Goal: Transaction & Acquisition: Obtain resource

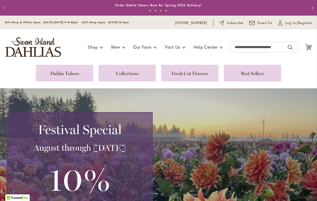
click at [248, 76] on link at bounding box center [251, 73] width 57 height 17
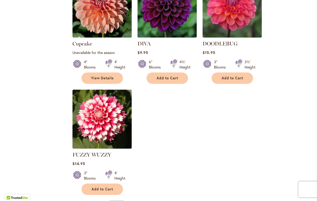
scroll to position [621, 0]
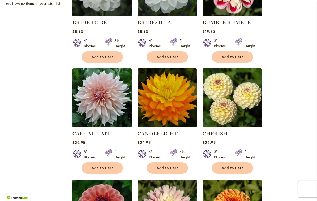
scroll to position [267, 0]
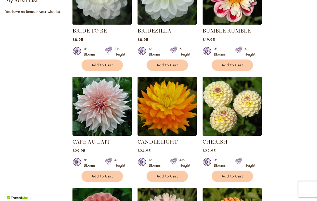
click at [160, 118] on img at bounding box center [166, 106] width 59 height 59
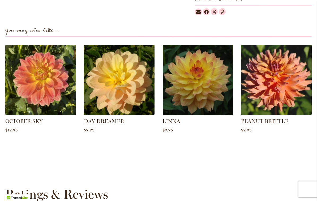
scroll to position [364, 0]
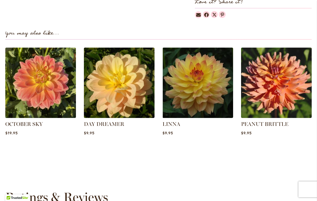
click at [37, 97] on img at bounding box center [40, 83] width 71 height 71
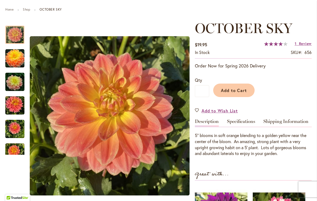
scroll to position [58, 0]
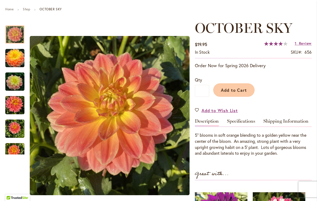
click at [15, 60] on img "October Sky" at bounding box center [14, 58] width 19 height 19
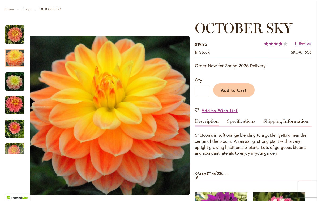
click at [14, 83] on img "October Sky" at bounding box center [15, 81] width 38 height 25
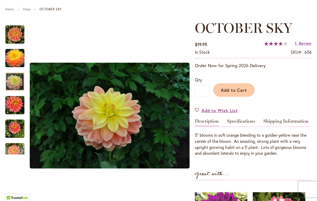
click at [12, 106] on img "October Sky" at bounding box center [14, 105] width 19 height 25
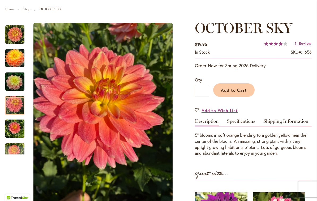
click at [15, 128] on img "October Sky" at bounding box center [14, 128] width 19 height 25
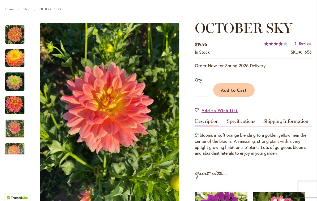
click at [16, 127] on div at bounding box center [14, 129] width 19 height 18
click at [15, 149] on div "Next" at bounding box center [15, 151] width 8 height 8
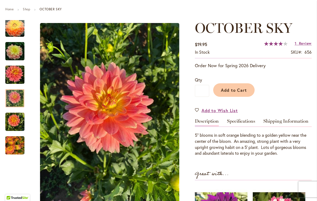
click at [15, 102] on div at bounding box center [14, 98] width 19 height 18
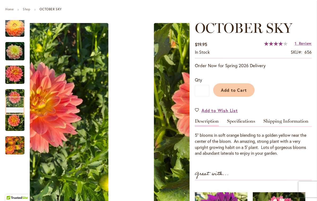
click at [18, 145] on img "October Sky" at bounding box center [14, 145] width 19 height 25
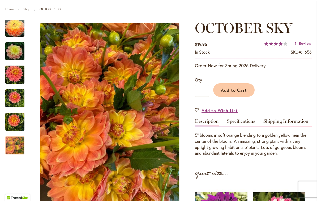
click at [13, 24] on div "Previous" at bounding box center [15, 24] width 8 height 8
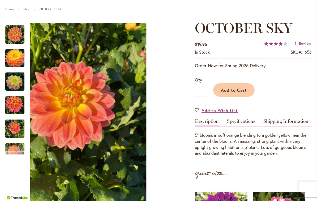
click at [17, 38] on img "October Sky" at bounding box center [14, 34] width 19 height 19
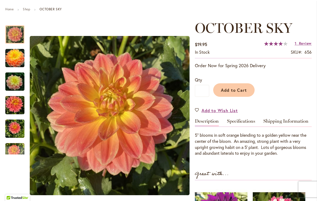
click at [233, 126] on link "Specifications" at bounding box center [241, 123] width 28 height 8
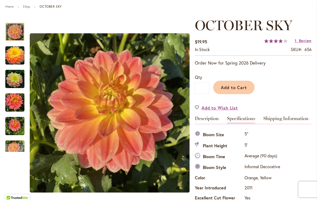
scroll to position [54, 0]
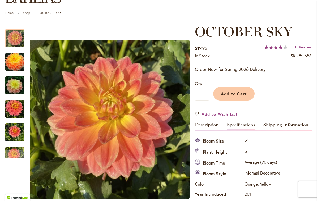
click at [269, 126] on link "Shipping Information" at bounding box center [285, 127] width 45 height 8
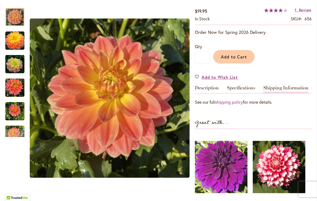
scroll to position [94, 0]
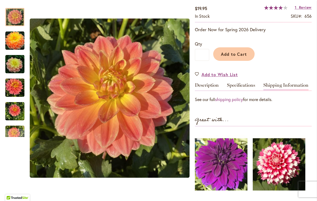
click at [229, 101] on link "shipping policy" at bounding box center [229, 100] width 28 height 6
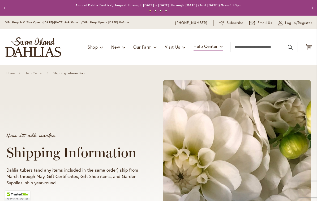
click at [11, 109] on div "How it all works Shipping Information Dahlia tubers (and any items included in …" at bounding box center [158, 160] width 304 height 169
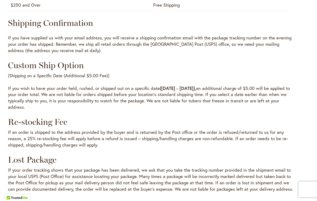
scroll to position [672, 0]
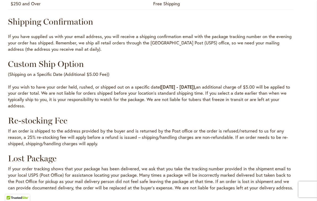
click at [13, 147] on p "If an order is shipped to the address provided by the buyer and is returned by …" at bounding box center [150, 137] width 285 height 19
click at [83, 109] on p "If you wish to have your order held, rushed, or shipped out on a specific date …" at bounding box center [150, 96] width 285 height 25
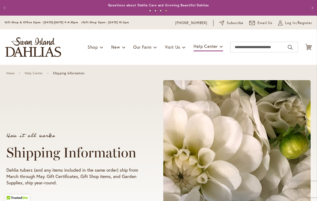
scroll to position [0, 0]
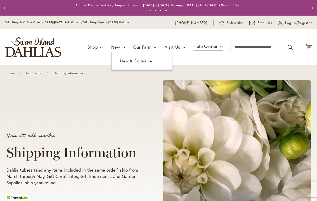
click at [120, 62] on span "New & Exclusive" at bounding box center [136, 60] width 32 height 5
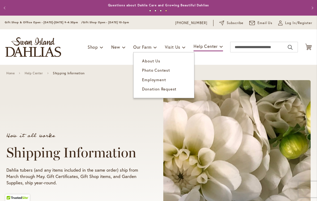
click at [142, 60] on span "About Us" at bounding box center [151, 60] width 18 height 5
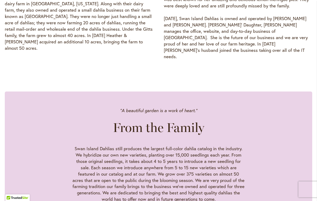
scroll to position [397, 0]
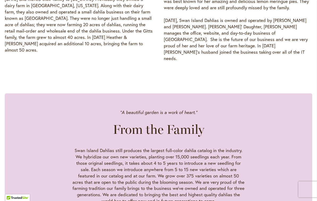
click at [277, 151] on div ""A beautiful garden is a work of heart." From the Family Swan Island Dahlias st…" at bounding box center [158, 156] width 286 height 95
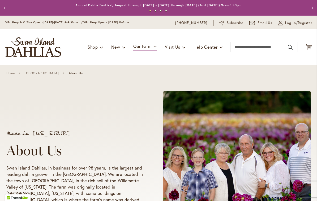
scroll to position [0, 0]
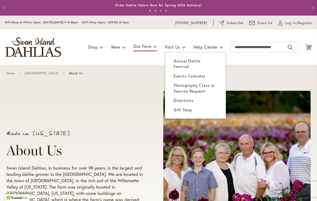
click at [176, 63] on span "Annual Dahlia Festival" at bounding box center [186, 63] width 27 height 11
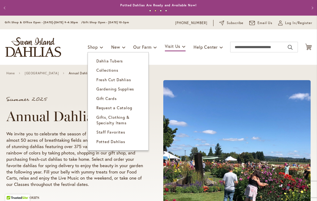
click at [96, 108] on span "Request a Catalog" at bounding box center [114, 107] width 36 height 5
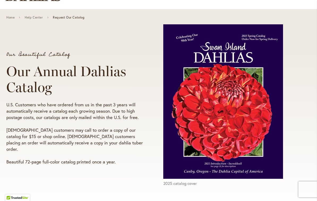
scroll to position [58, 0]
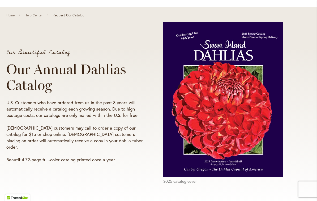
click at [149, 105] on div "Our Beautiful Catalog Our Annual Dahlias Catalog U.S. Customers who have ordere…" at bounding box center [82, 106] width 152 height 123
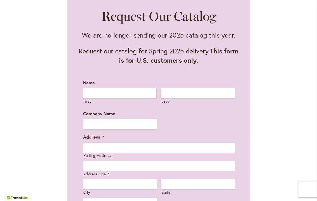
scroll to position [283, 0]
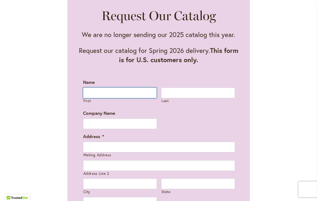
click at [90, 94] on input "First" at bounding box center [120, 93] width 74 height 11
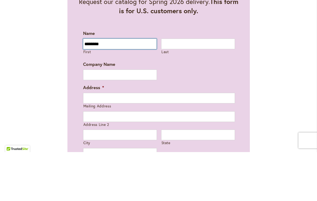
type input "********"
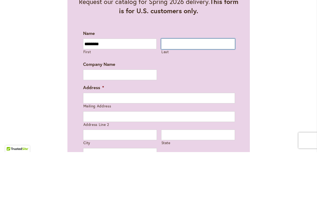
click at [167, 88] on input "Last" at bounding box center [198, 93] width 74 height 11
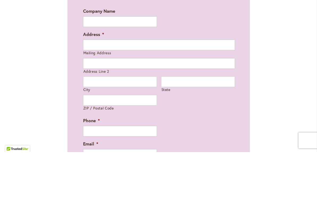
scroll to position [346, 0]
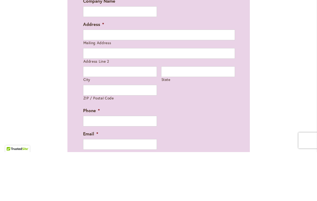
type input "******"
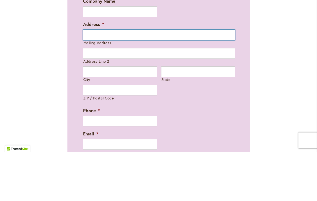
click at [89, 79] on input "Mailing Address" at bounding box center [159, 84] width 152 height 11
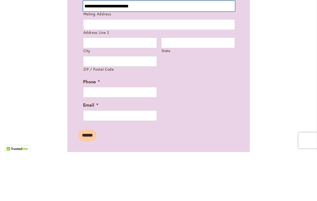
scroll to position [376, 0]
type input "**********"
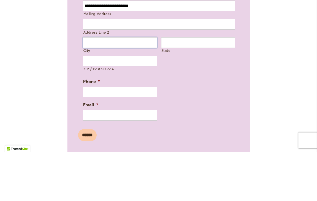
click at [90, 86] on input "City" at bounding box center [120, 91] width 74 height 11
type input "**********"
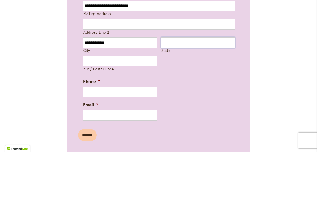
click at [166, 86] on input "State" at bounding box center [198, 91] width 74 height 11
type input "******"
click at [89, 116] on label "ZIP / Postal Code" at bounding box center [119, 118] width 73 height 5
click at [89, 105] on input "ZIP / Postal Code" at bounding box center [120, 110] width 74 height 11
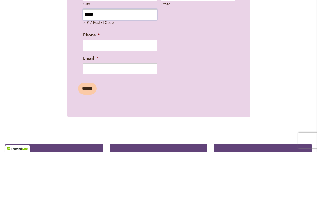
scroll to position [422, 0]
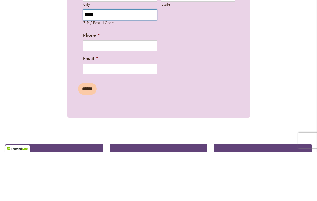
type input "*****"
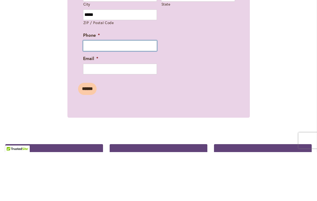
click at [89, 90] on input "Phone *" at bounding box center [120, 95] width 74 height 11
type input "**********"
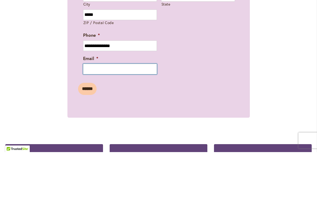
click at [88, 113] on input "Email *" at bounding box center [120, 118] width 74 height 11
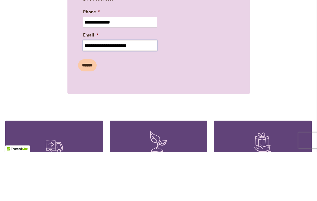
scroll to position [445, 0]
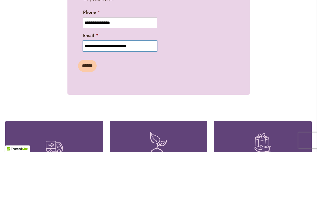
type input "**********"
click at [89, 109] on input "******" at bounding box center [87, 115] width 19 height 12
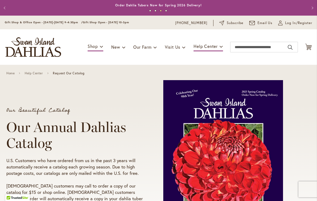
scroll to position [0, 0]
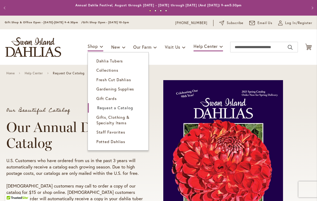
click at [96, 71] on span "Collections" at bounding box center [107, 70] width 22 height 5
click at [98, 62] on span "Dahlia Tubers" at bounding box center [109, 60] width 27 height 5
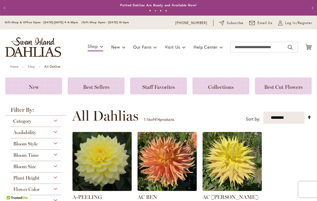
click at [211, 84] on span "Collections" at bounding box center [220, 87] width 25 height 6
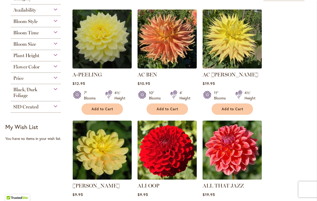
scroll to position [113, 0]
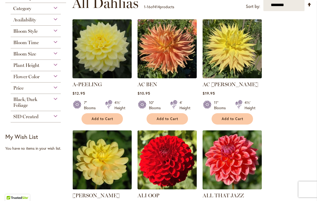
click at [17, 90] on span "Price" at bounding box center [18, 88] width 10 height 6
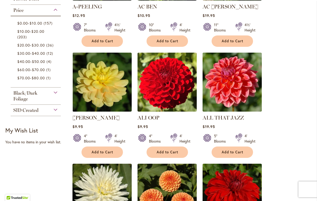
scroll to position [197, 0]
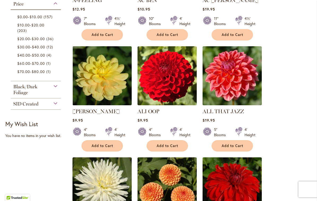
click at [21, 74] on span "$70.00" at bounding box center [23, 71] width 13 height 5
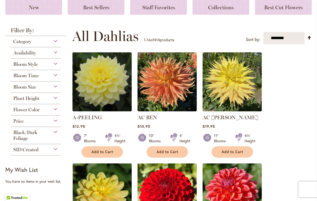
scroll to position [98, 0]
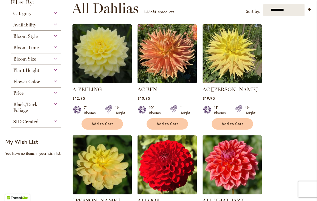
scroll to position [108, 0]
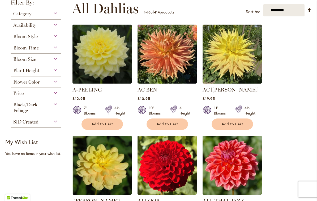
click at [19, 96] on span "Price" at bounding box center [18, 94] width 10 height 6
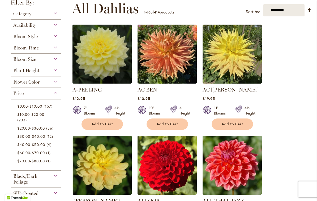
click at [19, 156] on span "$60.00" at bounding box center [23, 153] width 13 height 5
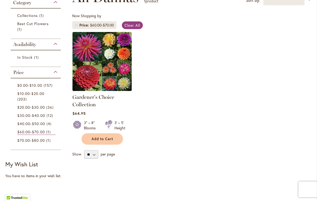
scroll to position [93, 0]
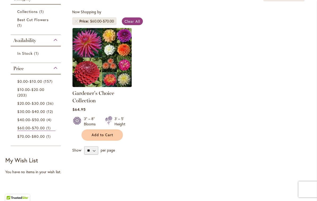
click at [20, 122] on span "$40.00" at bounding box center [23, 119] width 13 height 5
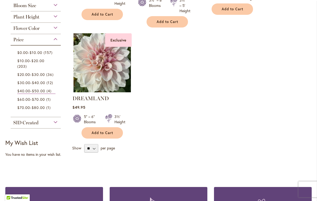
scroll to position [244, 0]
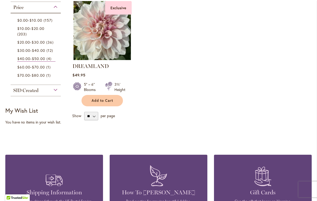
click at [46, 53] on span "12 items" at bounding box center [50, 51] width 8 height 6
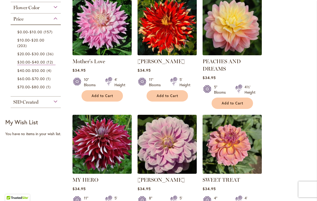
scroll to position [249, 0]
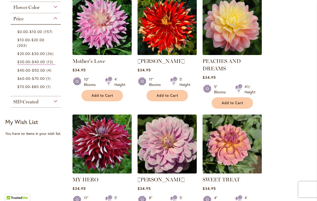
click at [20, 56] on span "$20.00" at bounding box center [23, 53] width 13 height 5
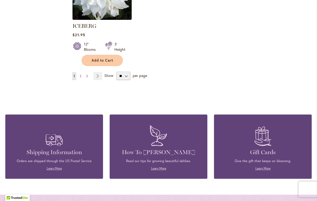
scroll to position [717, 0]
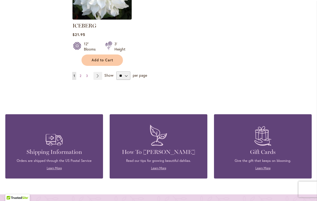
click at [80, 77] on span "2" at bounding box center [81, 76] width 2 height 4
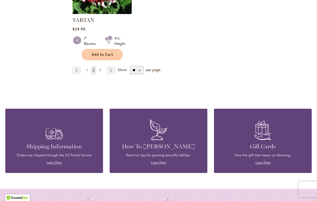
scroll to position [726, 0]
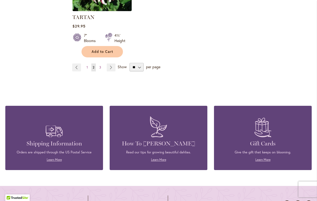
click at [100, 68] on span "3" at bounding box center [100, 67] width 2 height 4
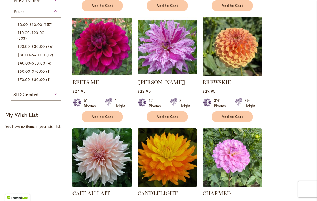
scroll to position [216, 0]
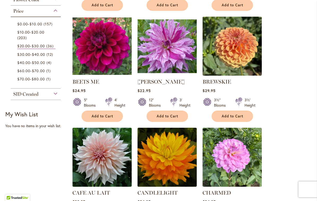
click at [24, 35] on span "$10.00" at bounding box center [23, 32] width 12 height 5
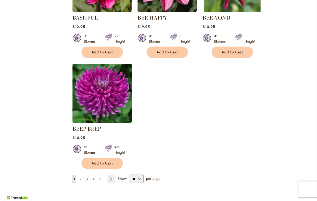
scroll to position [614, 0]
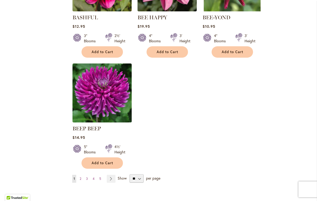
click at [81, 178] on span "2" at bounding box center [81, 179] width 2 height 4
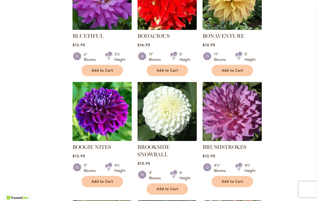
scroll to position [373, 0]
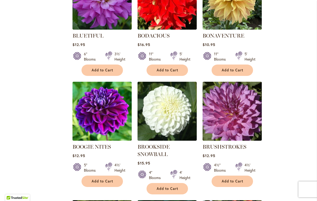
click at [97, 113] on img at bounding box center [101, 111] width 59 height 59
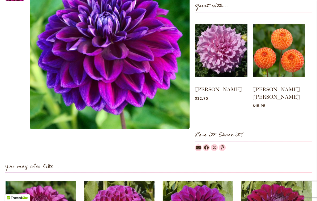
scroll to position [276, 0]
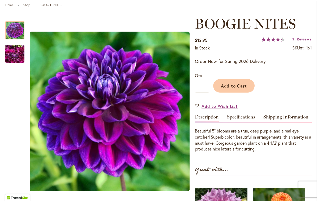
scroll to position [62, 0]
